Goal: Navigation & Orientation: Understand site structure

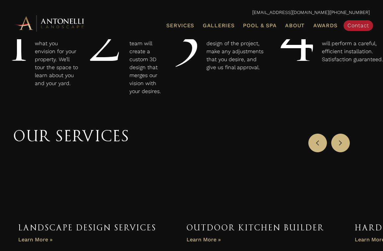
scroll to position [351, 0]
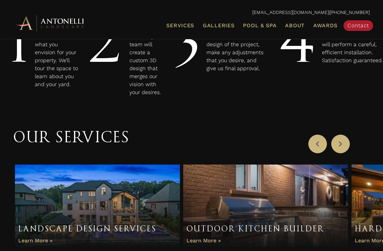
click at [299, 28] on span "About" at bounding box center [295, 25] width 20 height 5
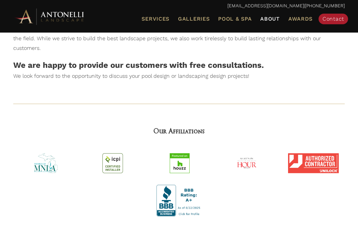
scroll to position [333, 0]
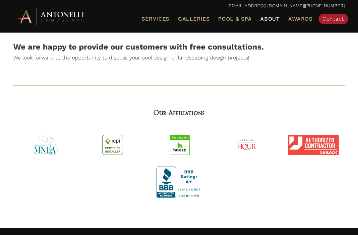
click at [306, 17] on span "Awards" at bounding box center [301, 19] width 24 height 6
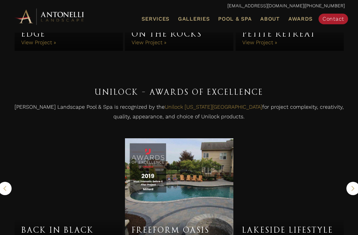
scroll to position [669, 0]
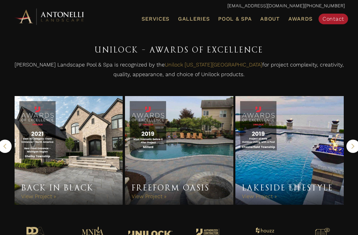
click at [235, 18] on span "Pool & Spa" at bounding box center [235, 19] width 34 height 6
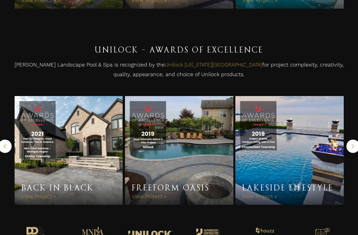
scroll to position [690, 0]
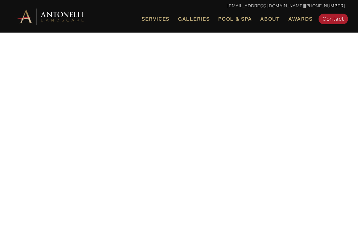
click at [177, 213] on div at bounding box center [179, 153] width 332 height 216
